Goal: Information Seeking & Learning: Learn about a topic

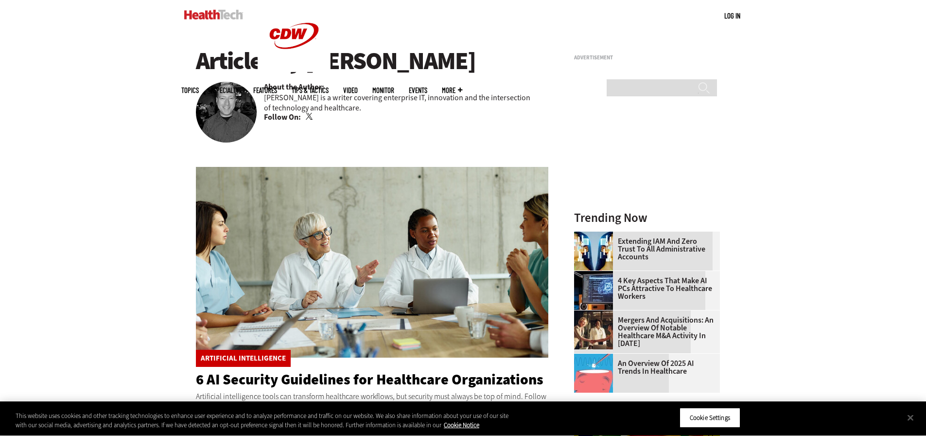
scroll to position [243, 0]
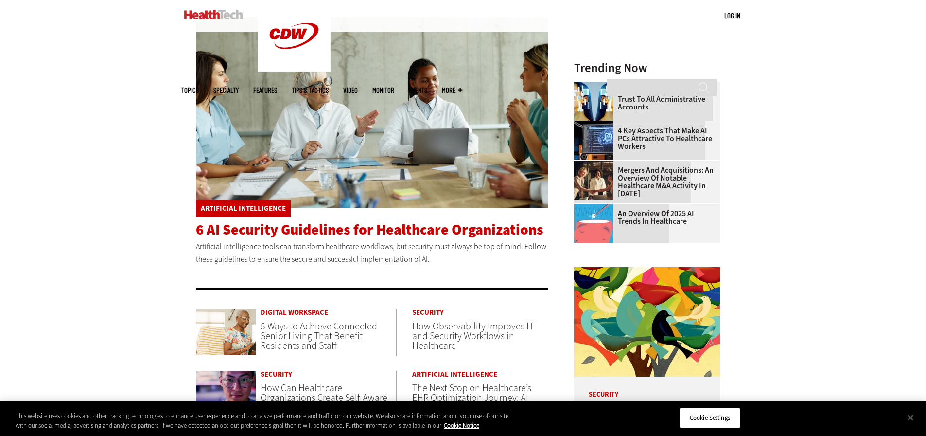
click at [469, 225] on span "6 AI Security Guidelines for Healthcare Organizations" at bounding box center [370, 229] width 348 height 19
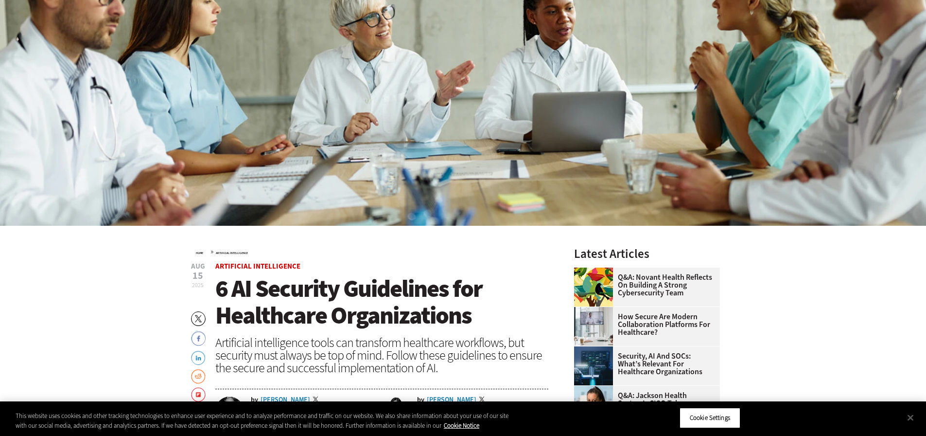
scroll to position [49, 0]
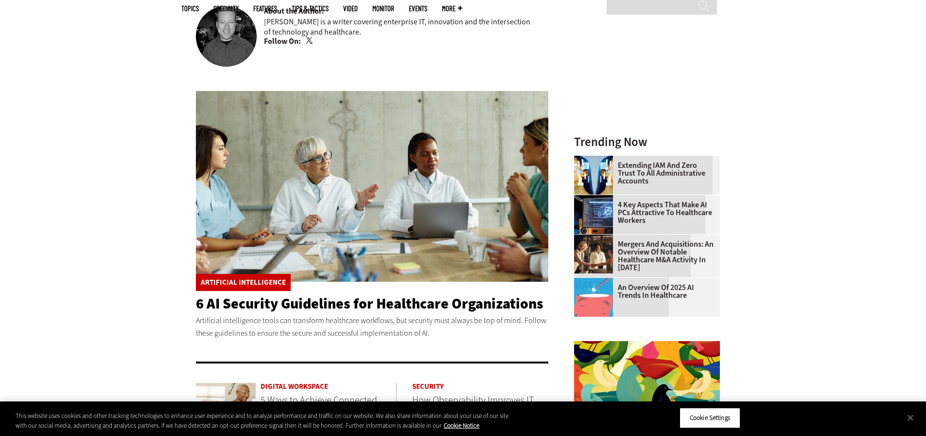
scroll to position [292, 0]
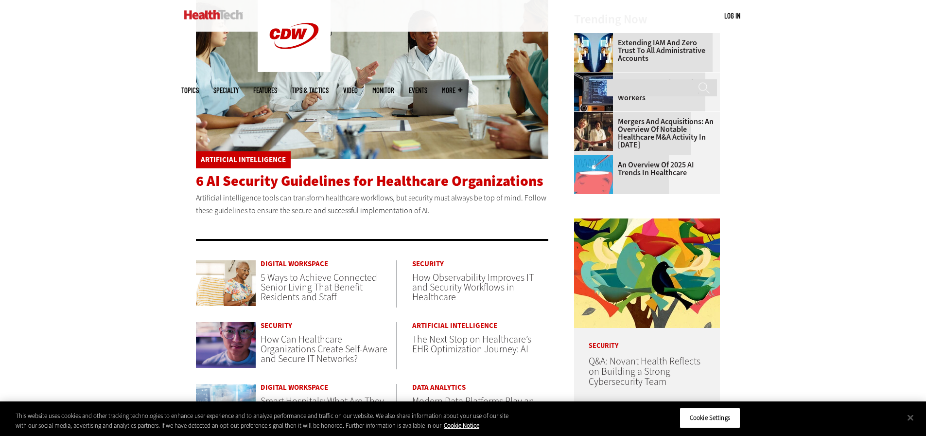
click at [337, 187] on span "6 AI Security Guidelines for Healthcare Organizations" at bounding box center [370, 180] width 348 height 19
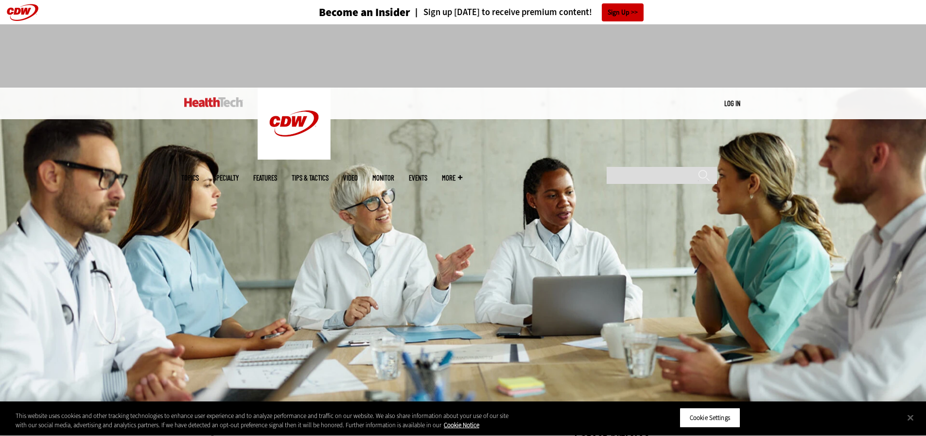
scroll to position [87, 0]
